Goal: Book appointment/travel/reservation

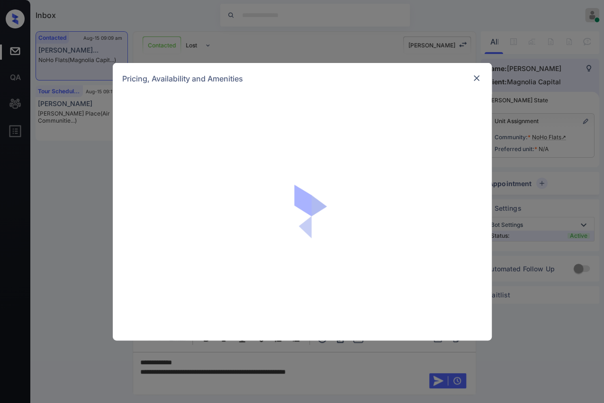
scroll to position [366, 0]
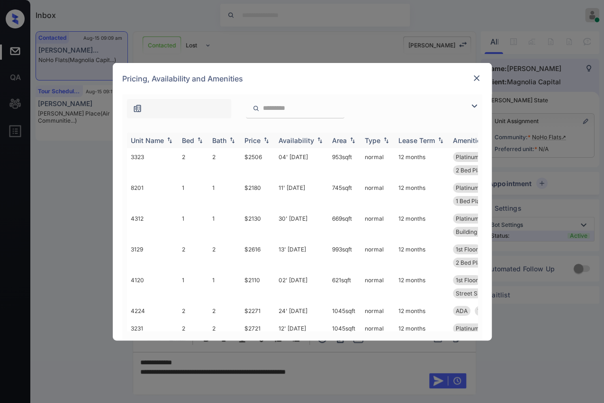
click at [189, 138] on div "Bed" at bounding box center [188, 140] width 12 height 8
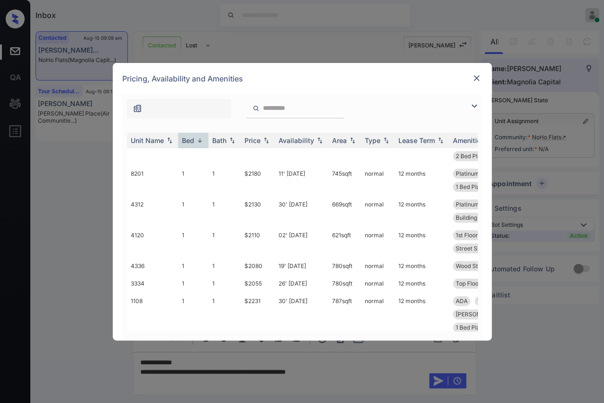
scroll to position [731, 0]
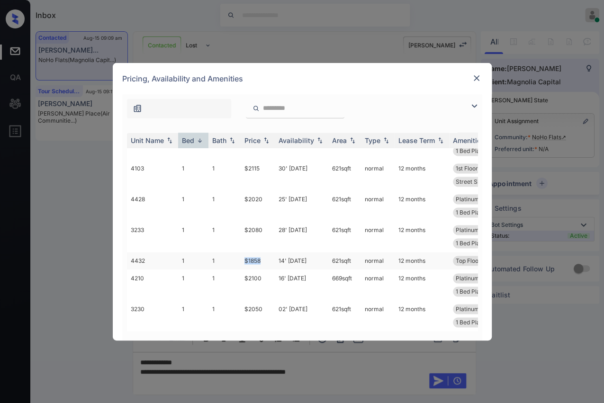
drag, startPoint x: 240, startPoint y: 251, endPoint x: 269, endPoint y: 249, distance: 29.0
click at [269, 252] on td "$1858" at bounding box center [258, 261] width 34 height 18
copy td "$1858"
click at [473, 77] on img at bounding box center [476, 77] width 9 height 9
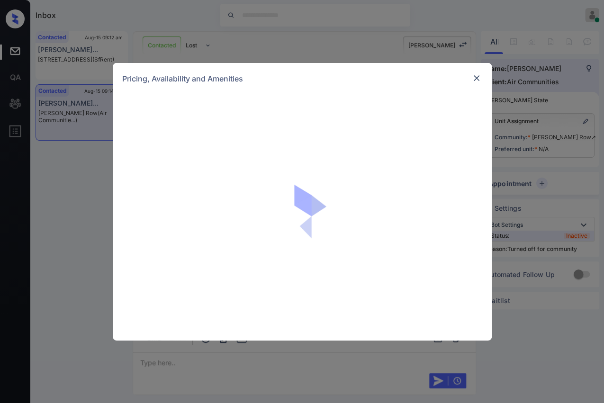
scroll to position [353, 0]
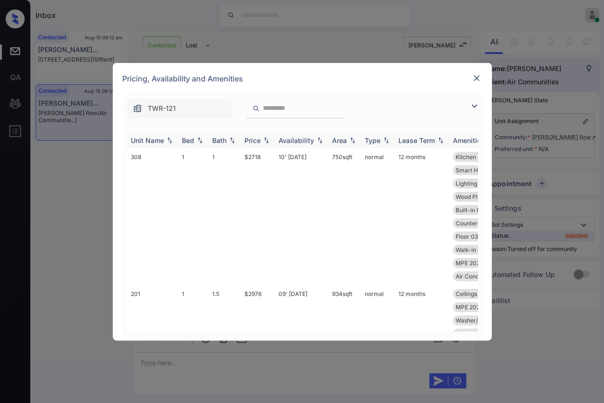
click at [192, 142] on div "Bed" at bounding box center [188, 140] width 12 height 8
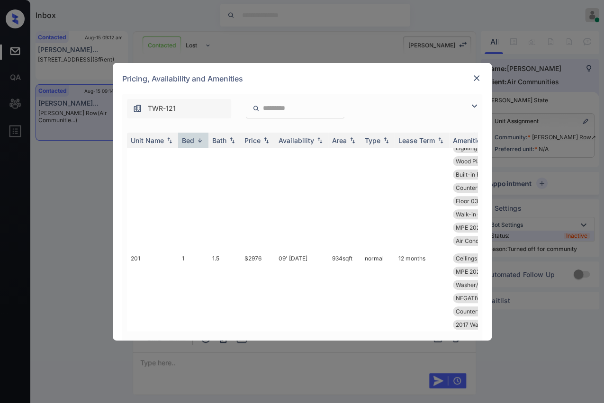
scroll to position [0, 0]
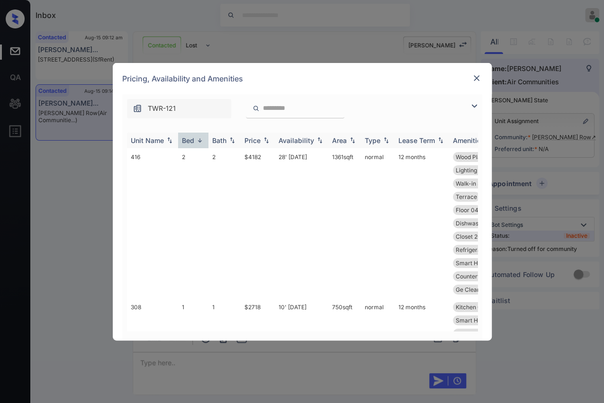
click at [186, 136] on div "Bed" at bounding box center [188, 140] width 12 height 8
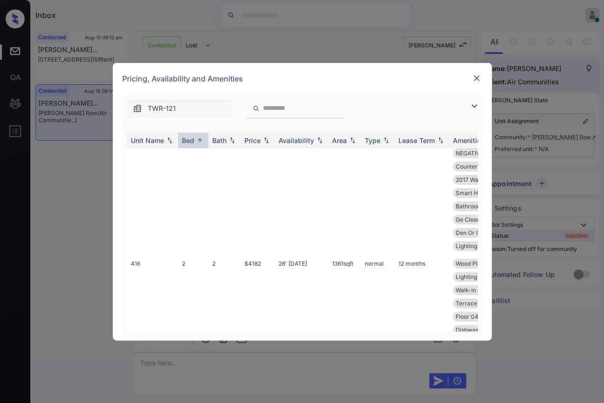
scroll to position [262, 0]
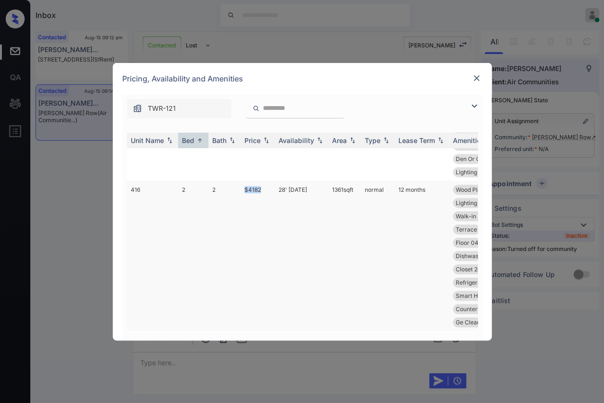
drag, startPoint x: 241, startPoint y: 182, endPoint x: 264, endPoint y: 184, distance: 23.8
click at [264, 184] on td "$4182" at bounding box center [258, 256] width 34 height 150
copy td "$4182"
click at [469, 78] on div "Pricing, Availability and Amenities" at bounding box center [302, 78] width 379 height 31
click at [476, 76] on img at bounding box center [476, 77] width 9 height 9
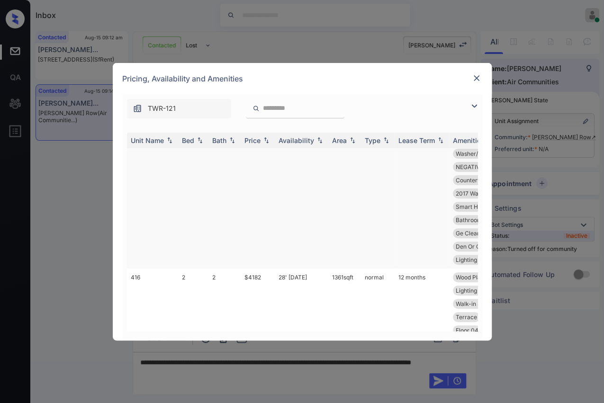
scroll to position [262, 0]
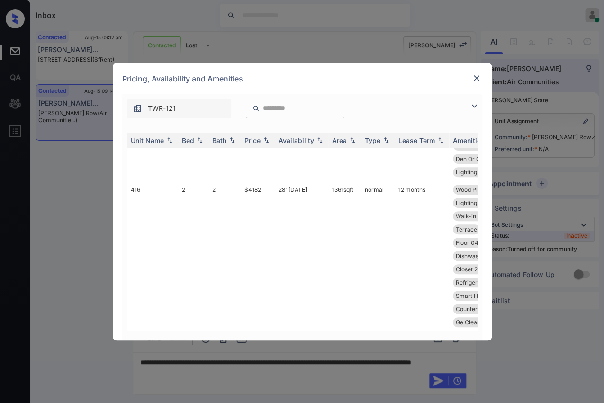
click at [474, 81] on img at bounding box center [476, 77] width 9 height 9
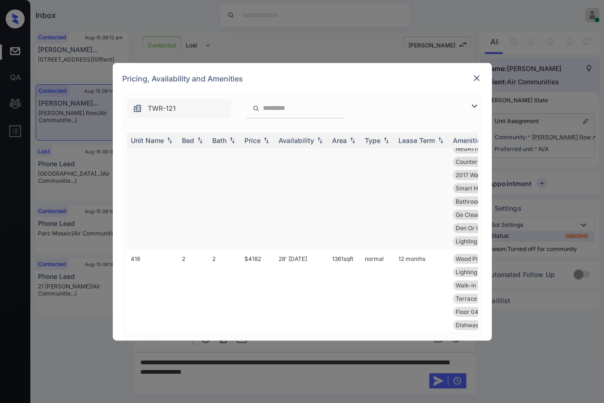
scroll to position [105, 0]
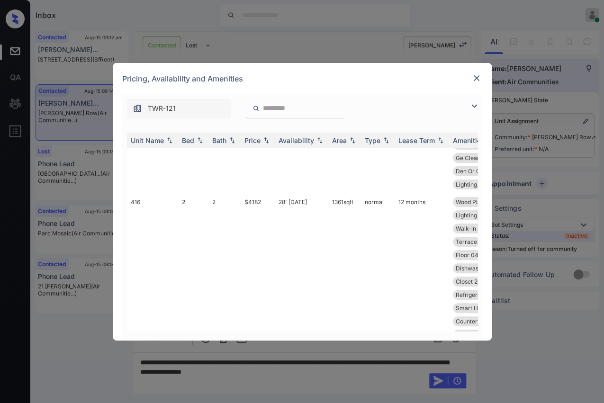
click at [476, 78] on img at bounding box center [476, 77] width 9 height 9
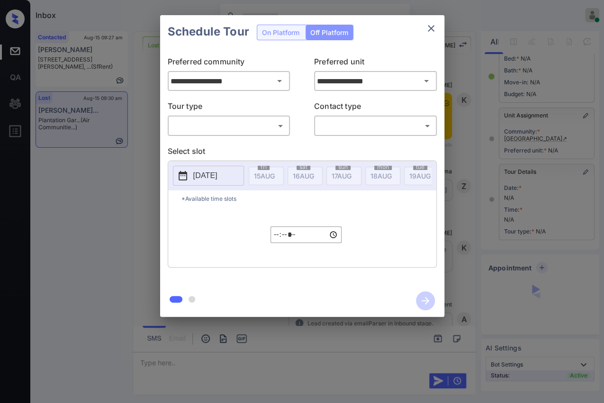
scroll to position [7892, 0]
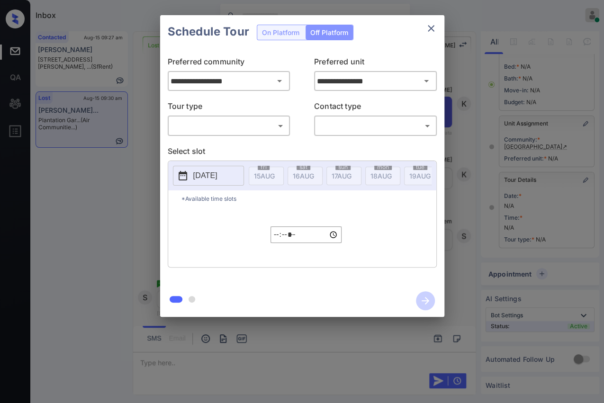
click at [433, 27] on icon "close" at bounding box center [430, 28] width 11 height 11
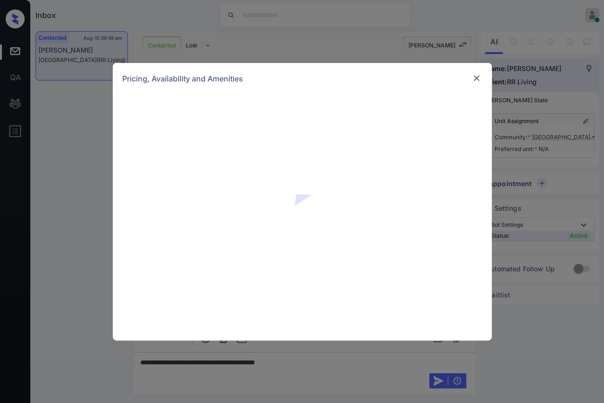
scroll to position [2297, 0]
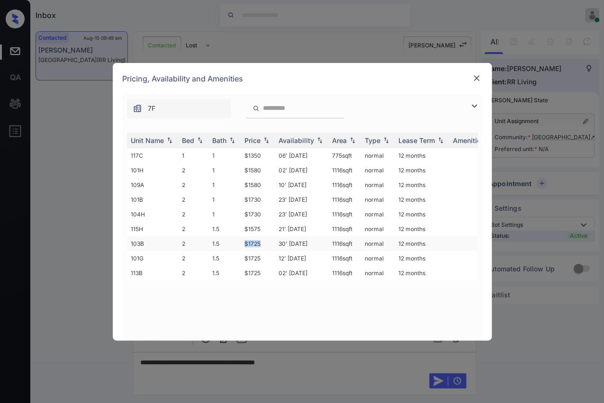
drag, startPoint x: 243, startPoint y: 241, endPoint x: 262, endPoint y: 240, distance: 18.5
click at [262, 240] on td "$1725" at bounding box center [258, 243] width 34 height 15
drag, startPoint x: 242, startPoint y: 226, endPoint x: 263, endPoint y: 227, distance: 21.4
click at [263, 227] on td "$1575" at bounding box center [258, 229] width 34 height 15
copy td "$1575"
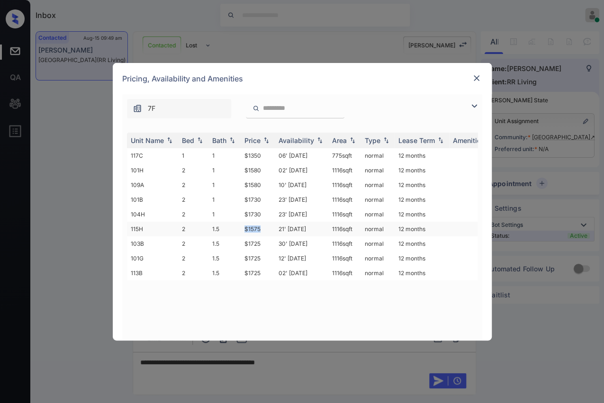
copy td "$1575"
click at [477, 78] on img at bounding box center [476, 77] width 9 height 9
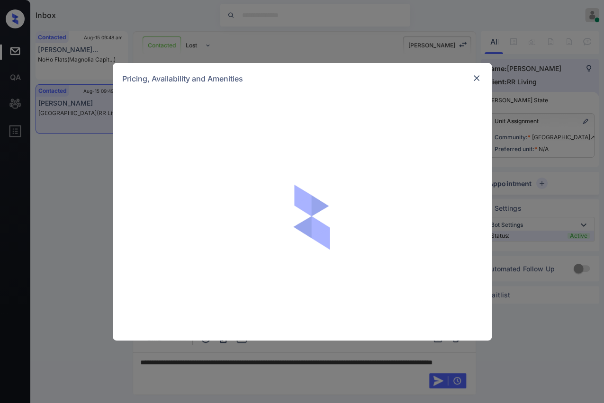
scroll to position [2972, 0]
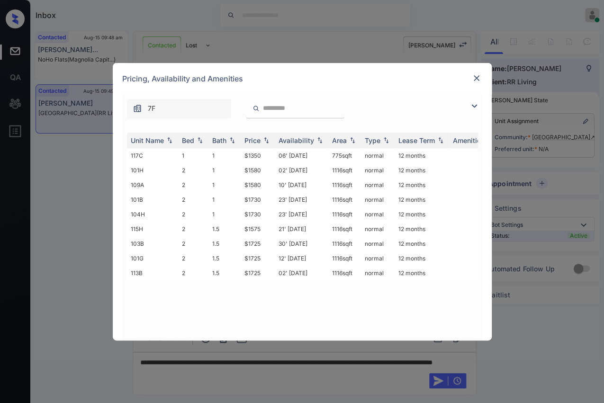
click at [476, 78] on img at bounding box center [476, 77] width 9 height 9
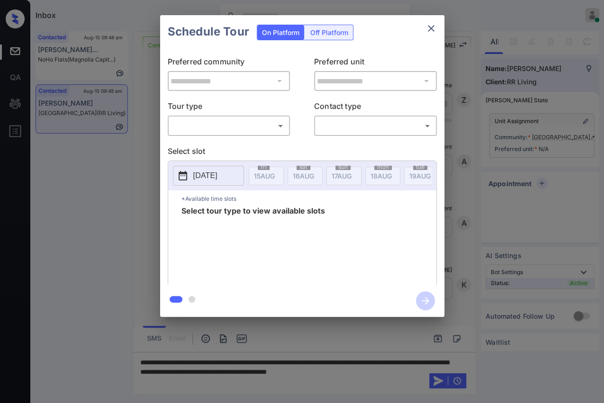
scroll to position [3153, 0]
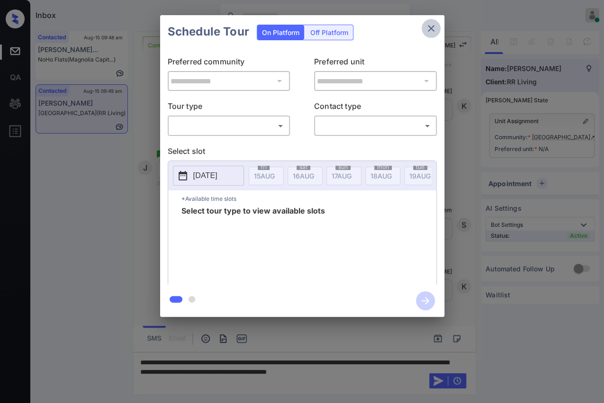
click at [433, 29] on icon "close" at bounding box center [430, 28] width 11 height 11
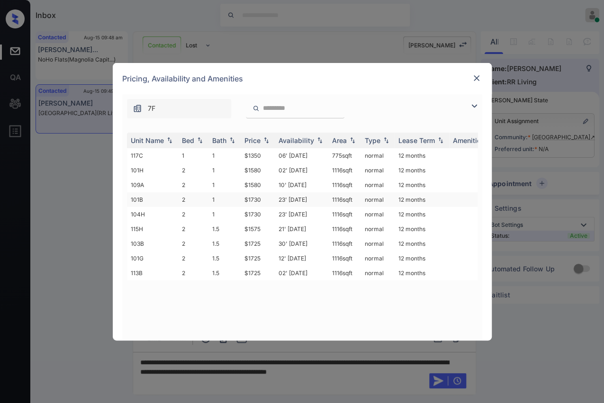
scroll to position [3451, 0]
drag, startPoint x: 239, startPoint y: 243, endPoint x: 260, endPoint y: 242, distance: 20.9
click at [260, 242] on tr "103B 2 1.5 $1725 30' Jul 25 1116 sqft normal 12 months" at bounding box center [374, 243] width 495 height 15
copy tr "$1725"
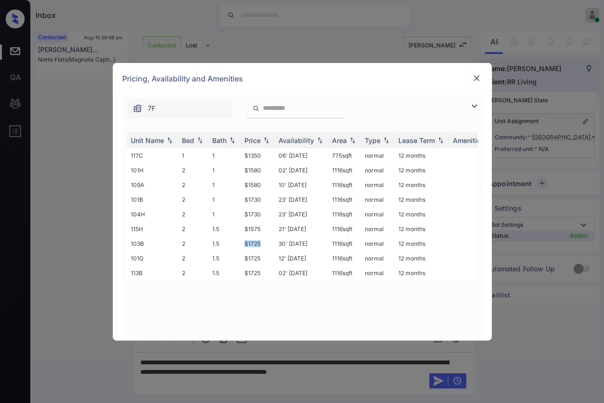
click at [478, 76] on img at bounding box center [476, 77] width 9 height 9
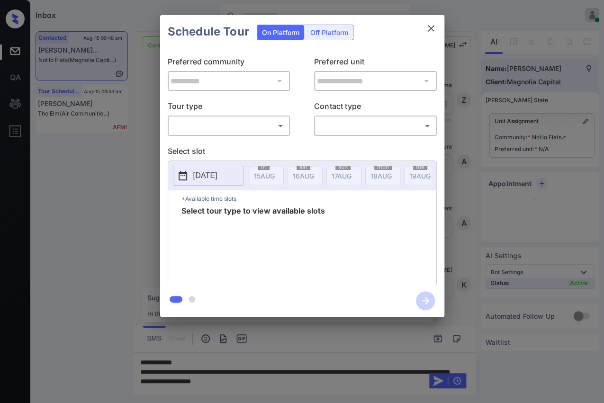
scroll to position [1445, 0]
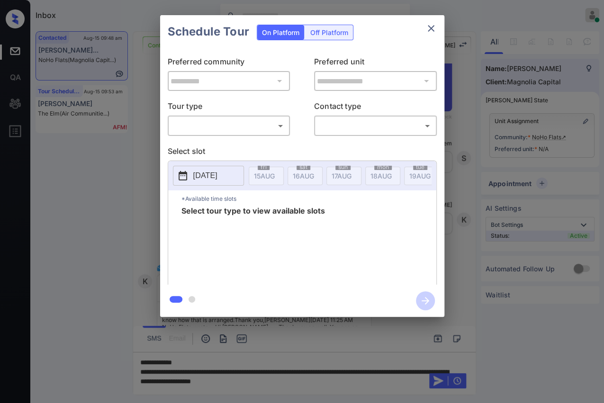
click at [431, 29] on icon "close" at bounding box center [430, 28] width 11 height 11
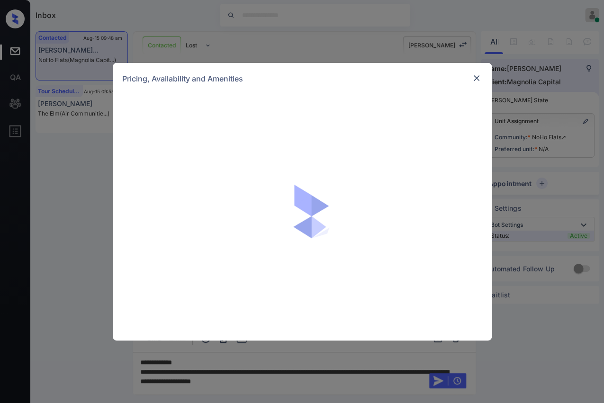
scroll to position [1235, 0]
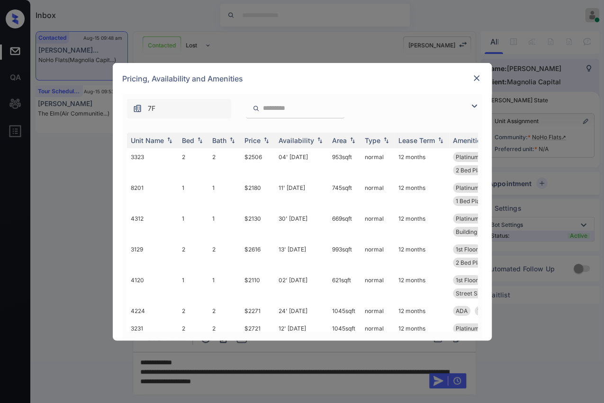
click at [477, 77] on img at bounding box center [476, 77] width 9 height 9
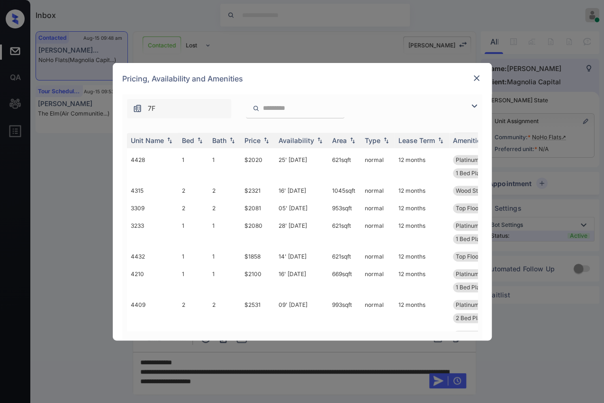
scroll to position [731, 0]
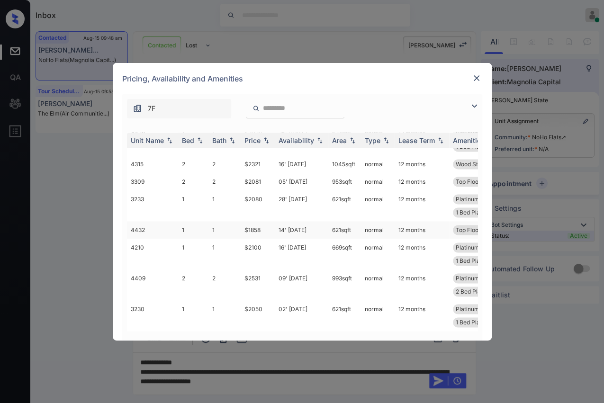
click at [246, 221] on td "$1858" at bounding box center [258, 230] width 34 height 18
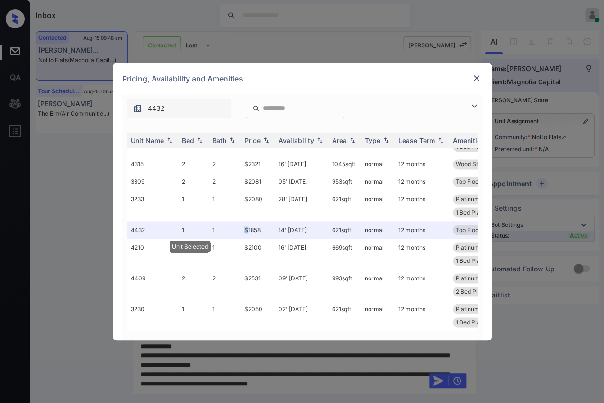
click at [473, 78] on img at bounding box center [476, 77] width 9 height 9
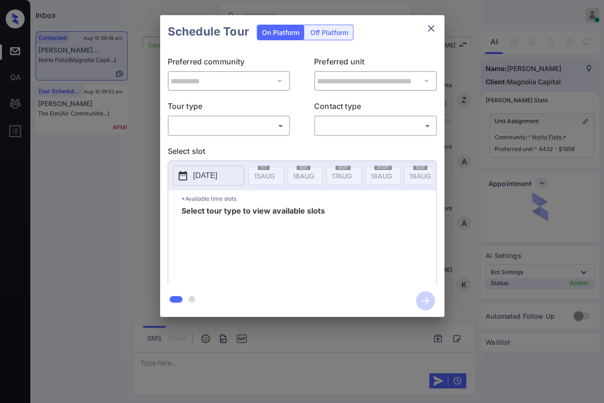
click at [262, 123] on body "Inbox Danielle Dela Cruz Online Set yourself offline Set yourself on break Prof…" at bounding box center [302, 201] width 604 height 403
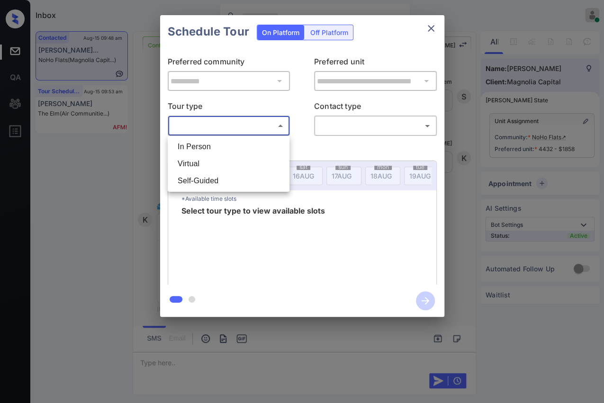
click at [191, 164] on li "Virtual" at bounding box center [228, 163] width 117 height 17
type input "*******"
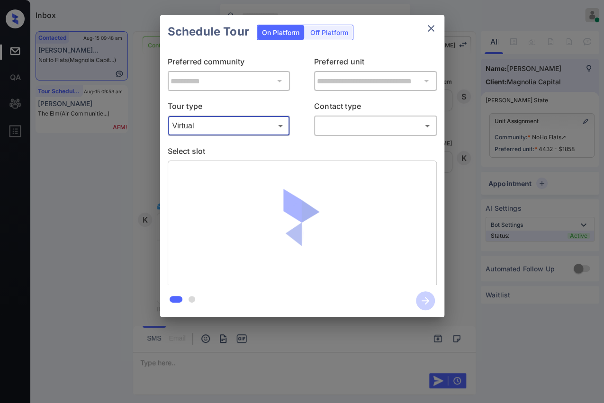
click at [385, 126] on body "Inbox Danielle Dela Cruz Online Set yourself offline Set yourself on break Prof…" at bounding box center [302, 201] width 604 height 403
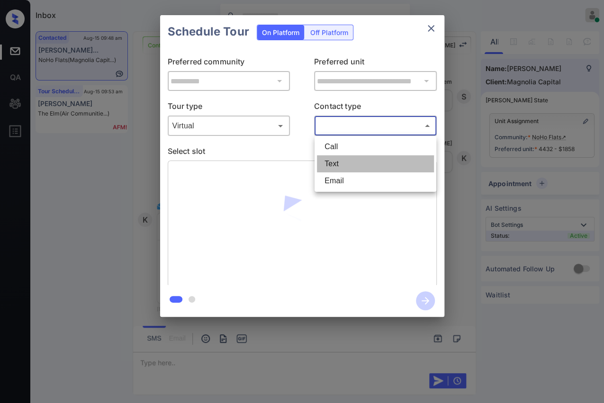
click at [339, 160] on li "Text" at bounding box center [375, 163] width 117 height 17
type input "****"
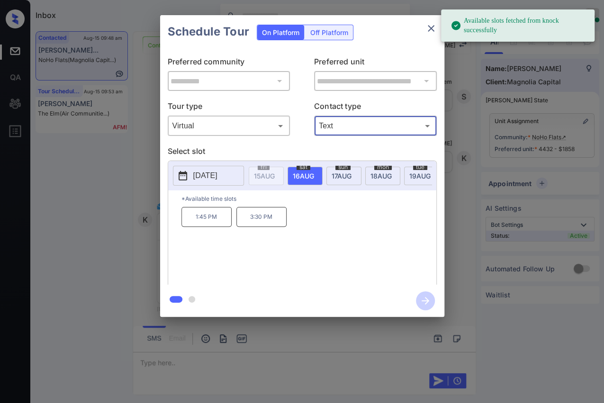
drag, startPoint x: 203, startPoint y: 227, endPoint x: 254, endPoint y: 230, distance: 51.7
click at [203, 226] on p "1:45 PM" at bounding box center [206, 217] width 50 height 20
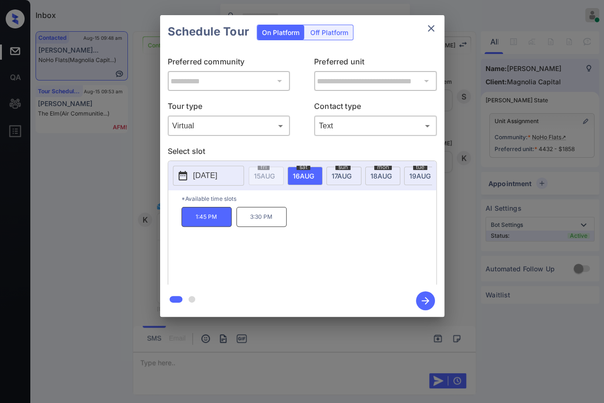
click at [424, 299] on icon "button" at bounding box center [425, 300] width 19 height 19
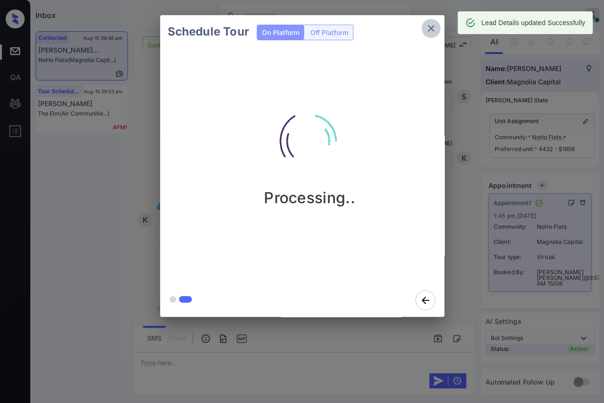
click at [430, 25] on icon "close" at bounding box center [430, 28] width 11 height 11
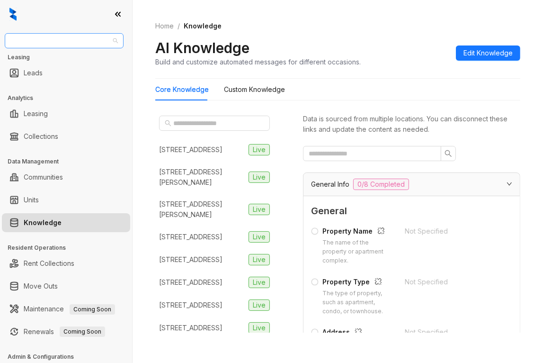
click at [55, 40] on span "Fairfield" at bounding box center [64, 41] width 108 height 14
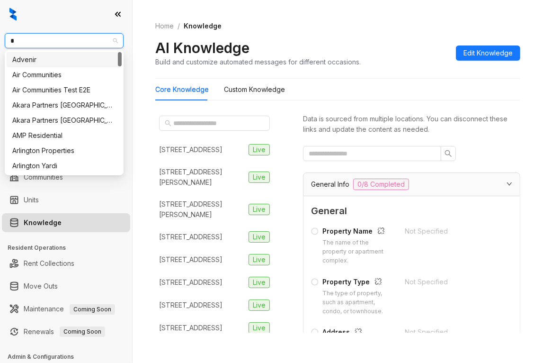
type input "**"
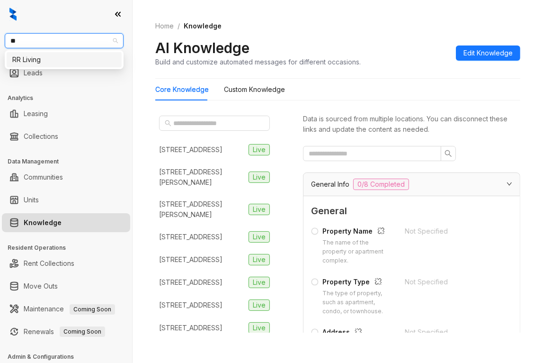
click at [34, 54] on div "RR Living" at bounding box center [64, 59] width 115 height 15
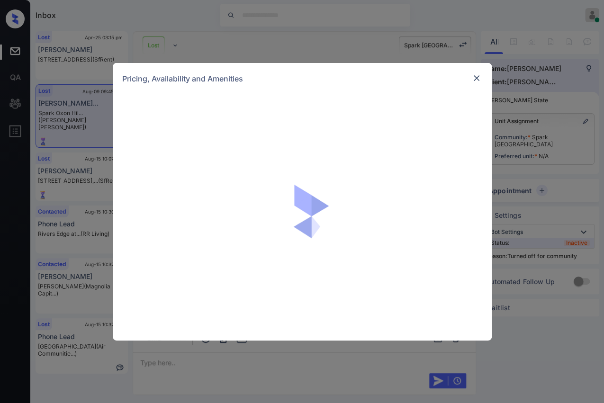
scroll to position [3724, 0]
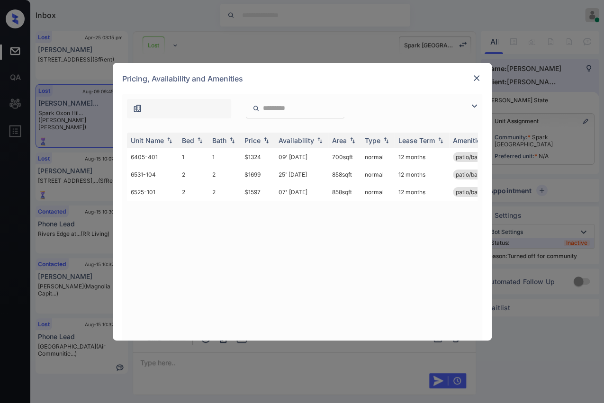
click at [475, 81] on img at bounding box center [476, 77] width 9 height 9
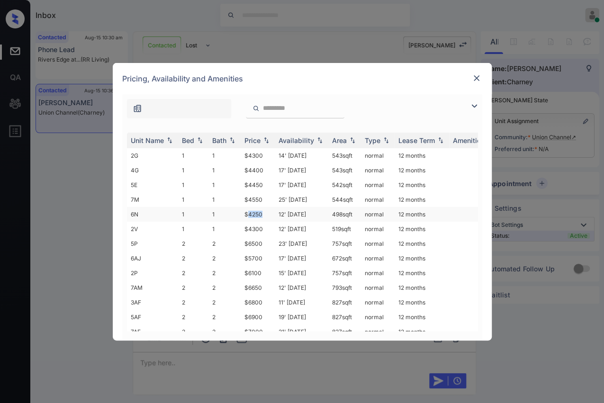
drag, startPoint x: 250, startPoint y: 212, endPoint x: 263, endPoint y: 214, distance: 13.4
click at [263, 214] on td "$4250" at bounding box center [258, 214] width 34 height 15
copy td "4250"
drag, startPoint x: 253, startPoint y: 212, endPoint x: 261, endPoint y: 213, distance: 7.6
click at [261, 213] on td "$4250" at bounding box center [258, 214] width 34 height 15
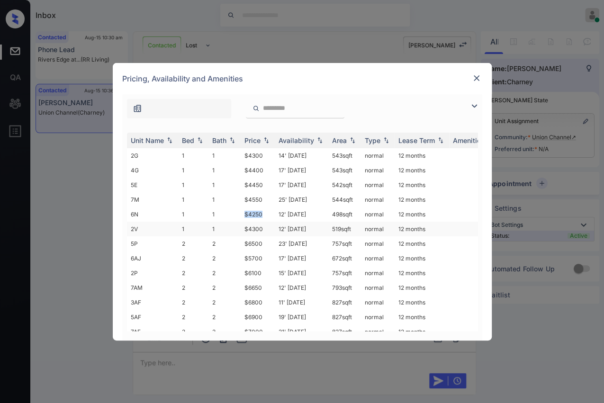
copy td "$4250"
click at [475, 81] on img at bounding box center [476, 77] width 9 height 9
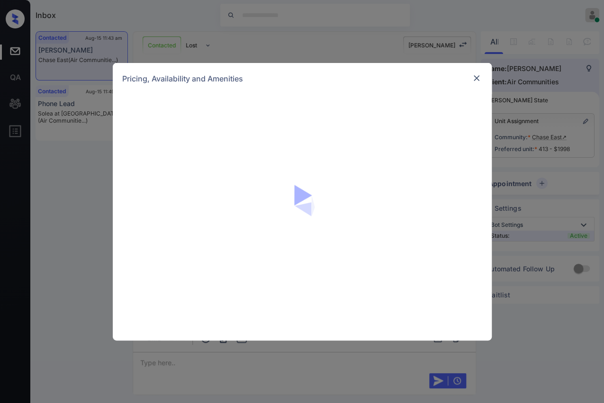
scroll to position [1577, 0]
click at [477, 81] on img at bounding box center [476, 77] width 9 height 9
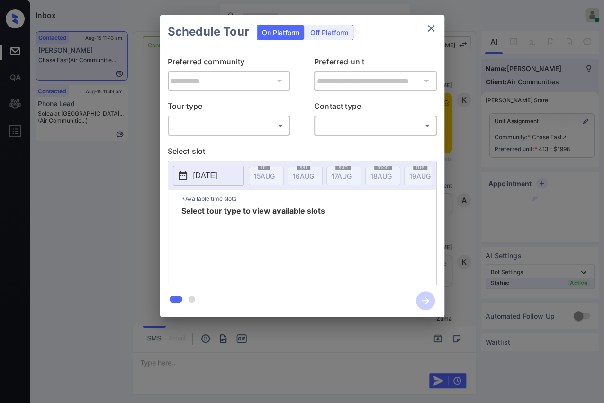
scroll to position [1577, 0]
click at [213, 126] on body "Inbox [PERSON_NAME] [PERSON_NAME] Online Set yourself offline Set yourself on b…" at bounding box center [302, 201] width 604 height 403
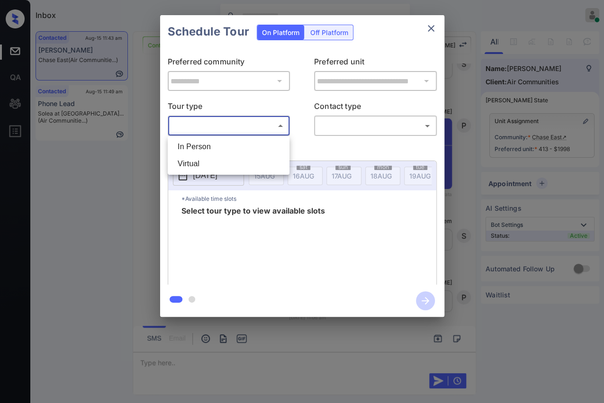
click at [203, 144] on li "In Person" at bounding box center [228, 146] width 117 height 17
type input "********"
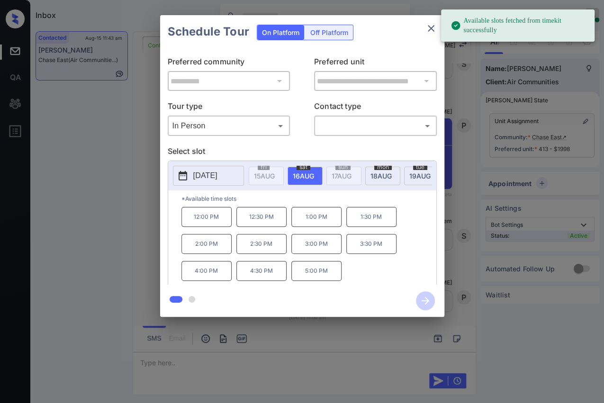
click at [208, 178] on p "[DATE]" at bounding box center [205, 175] width 24 height 11
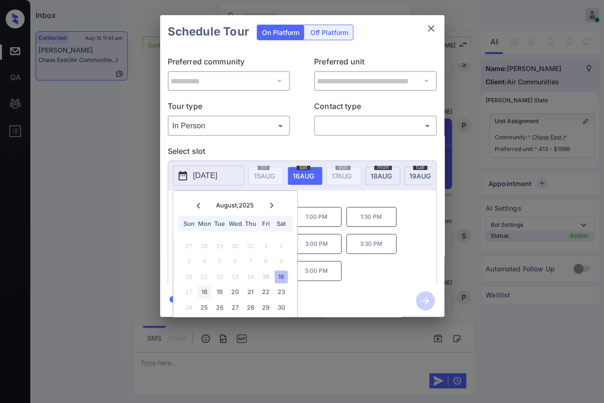
click at [202, 293] on div "18" at bounding box center [204, 292] width 13 height 13
click at [351, 200] on p "*Available time slots" at bounding box center [308, 198] width 255 height 17
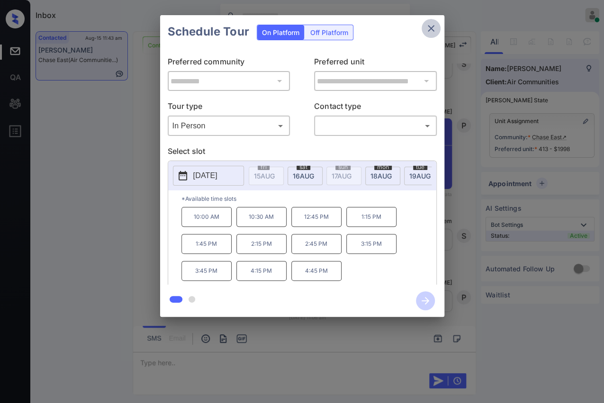
click at [430, 30] on icon "close" at bounding box center [430, 28] width 11 height 11
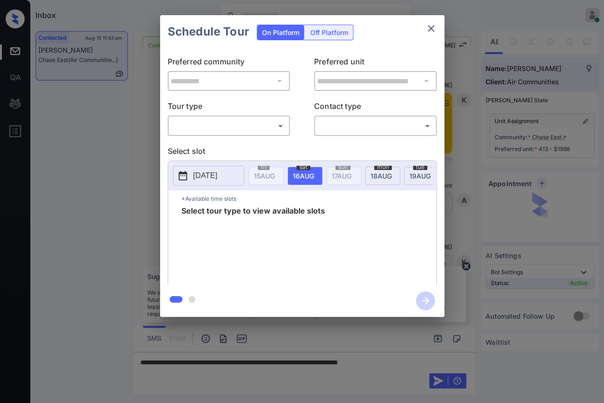
scroll to position [1840, 0]
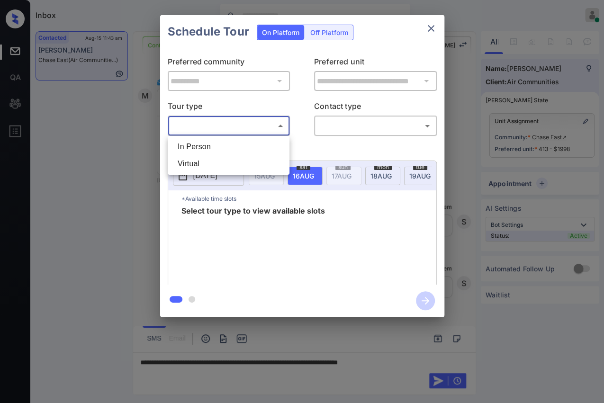
click at [213, 122] on body "Inbox [PERSON_NAME] [PERSON_NAME] Online Set yourself offline Set yourself on b…" at bounding box center [302, 201] width 604 height 403
click at [208, 148] on li "In Person" at bounding box center [228, 146] width 117 height 17
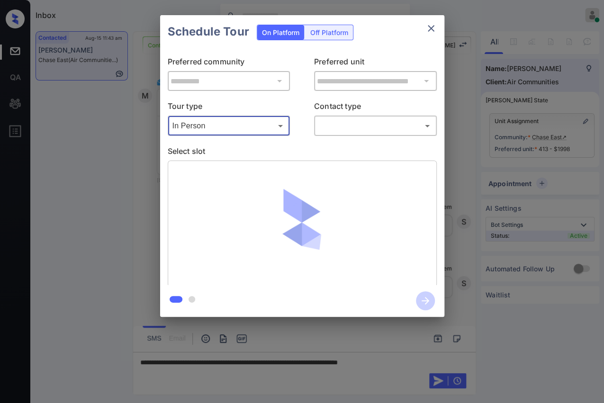
type input "********"
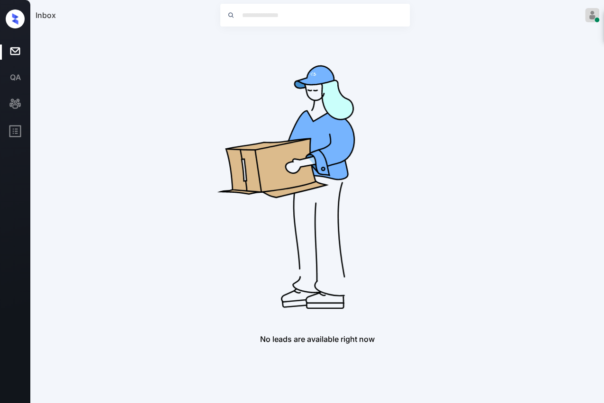
click at [207, 176] on img at bounding box center [317, 182] width 303 height 303
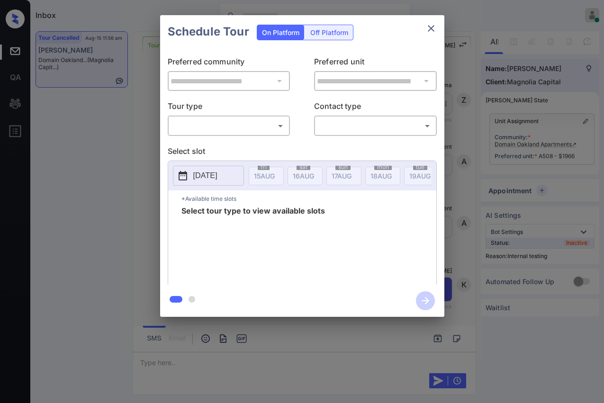
click at [220, 134] on div "​ ​" at bounding box center [229, 126] width 123 height 20
click at [205, 130] on body "Inbox Danielle Dela Cruz Online Set yourself offline Set yourself on break Prof…" at bounding box center [302, 201] width 604 height 403
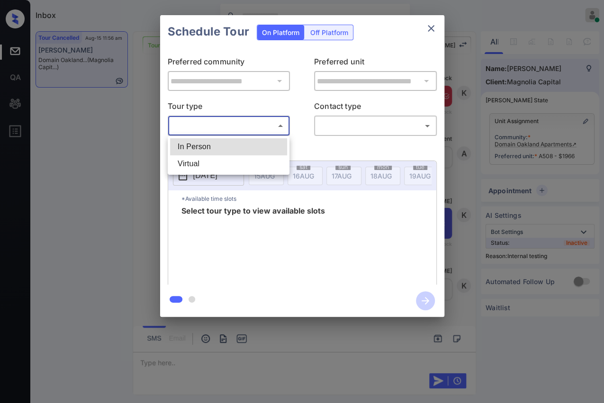
click at [201, 144] on li "In Person" at bounding box center [228, 146] width 117 height 17
type input "********"
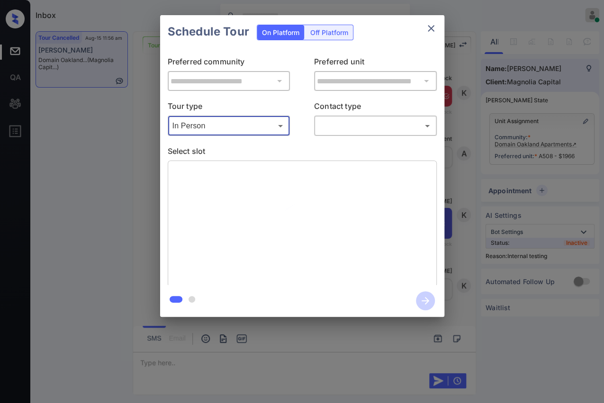
click at [340, 128] on body "Inbox [PERSON_NAME] [PERSON_NAME] Online Set yourself offline Set yourself on b…" at bounding box center [302, 201] width 604 height 403
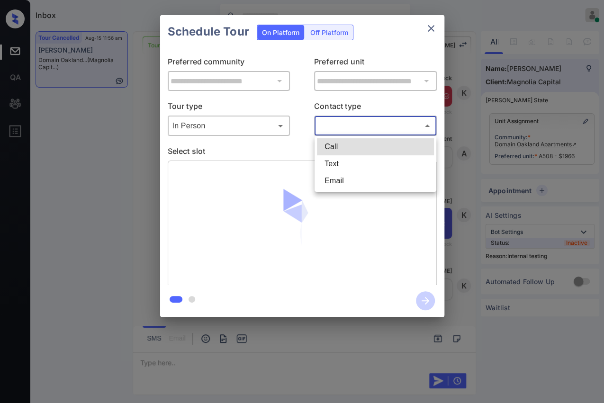
click at [119, 112] on div at bounding box center [302, 201] width 604 height 403
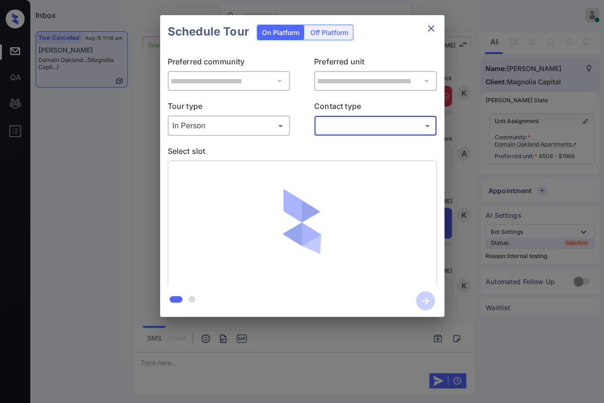
click at [147, 146] on div "**********" at bounding box center [302, 166] width 604 height 332
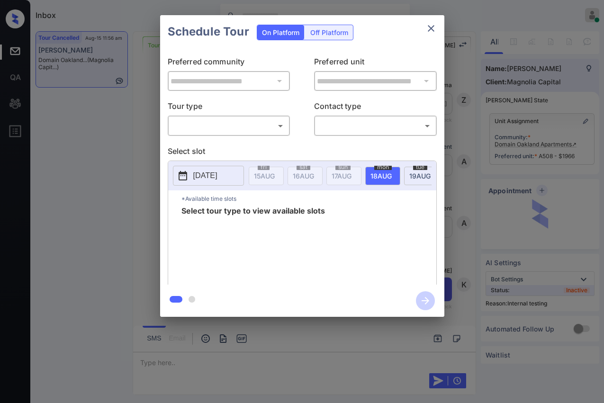
click at [220, 122] on body "Inbox Danielle Dela Cruz Online Set yourself offline Set yourself on break Prof…" at bounding box center [302, 201] width 604 height 403
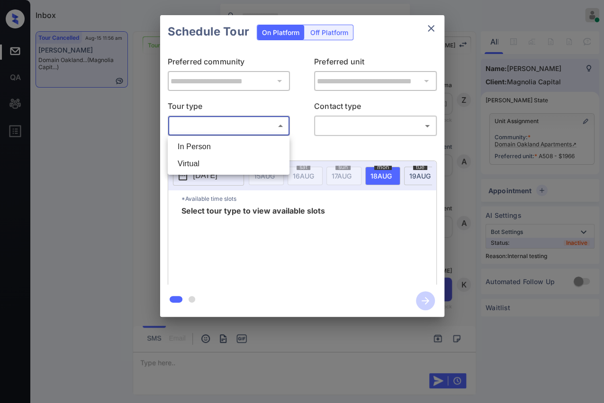
scroll to position [11863, 0]
click at [198, 143] on li "In Person" at bounding box center [228, 146] width 117 height 17
type input "********"
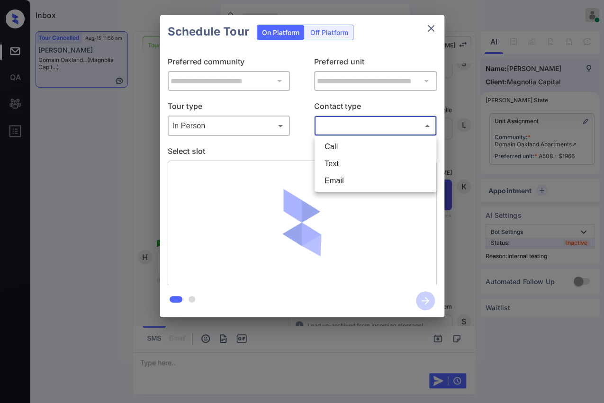
click at [340, 124] on body "Inbox Danielle Dela Cruz Online Set yourself offline Set yourself on break Prof…" at bounding box center [302, 201] width 604 height 403
click at [341, 165] on li "Text" at bounding box center [375, 163] width 117 height 17
type input "****"
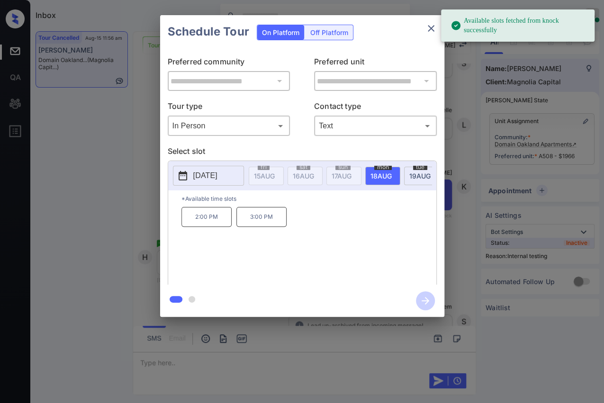
click at [212, 179] on p "[DATE]" at bounding box center [205, 175] width 24 height 11
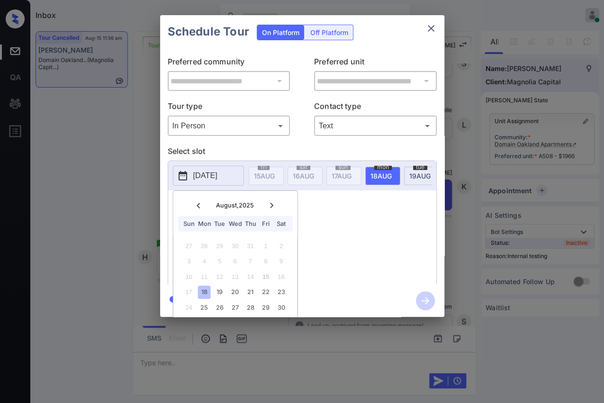
click at [328, 219] on div "2:00 PM 3:00 PM" at bounding box center [308, 245] width 255 height 76
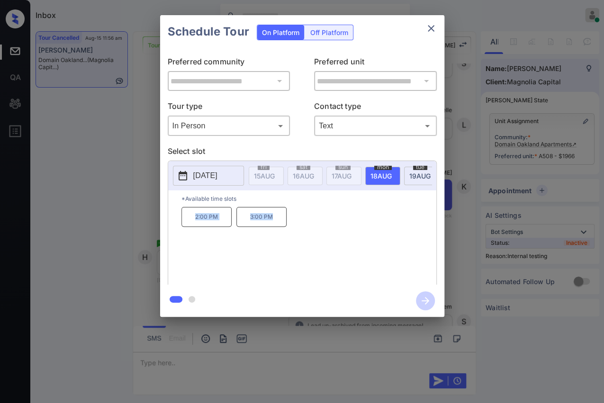
drag, startPoint x: 193, startPoint y: 221, endPoint x: 282, endPoint y: 225, distance: 88.7
click at [282, 225] on div "2:00 PM 3:00 PM" at bounding box center [308, 245] width 255 height 76
copy div "2:00 PM 3:00 PM"
click at [433, 24] on icon "close" at bounding box center [430, 28] width 11 height 11
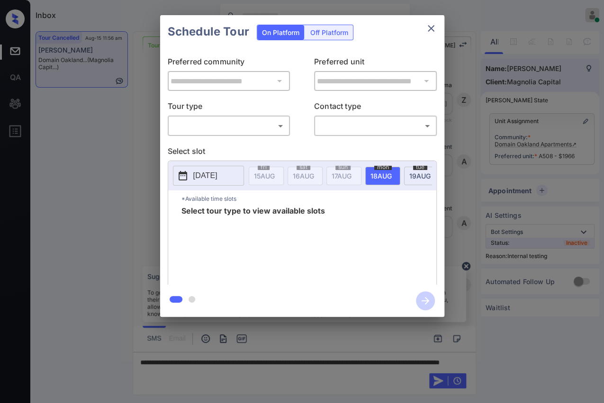
scroll to position [13073, 0]
click at [433, 26] on icon "close" at bounding box center [431, 28] width 7 height 7
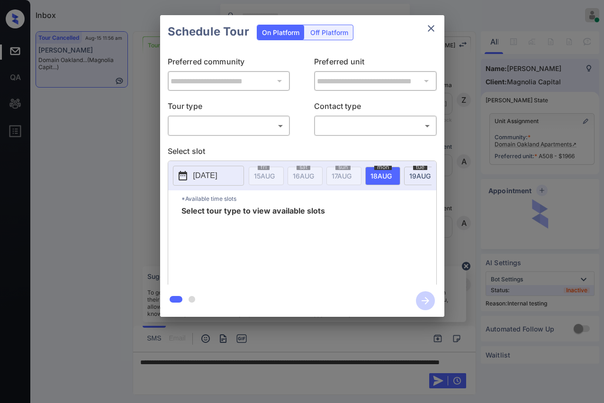
drag, startPoint x: 0, startPoint y: 0, endPoint x: 545, endPoint y: 189, distance: 577.3
click at [545, 189] on div "**********" at bounding box center [302, 166] width 604 height 332
